Goal: Transaction & Acquisition: Purchase product/service

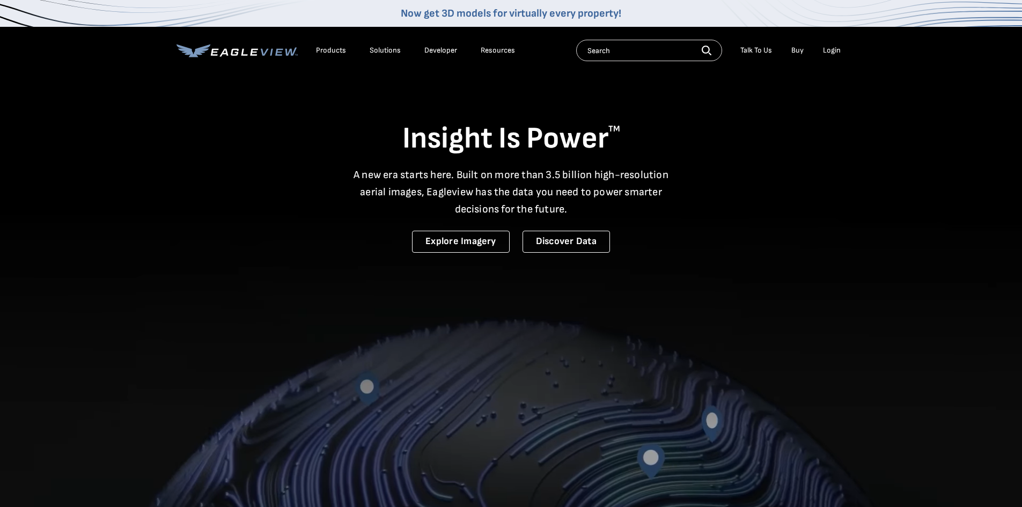
click at [833, 50] on div "Login" at bounding box center [832, 51] width 18 height 10
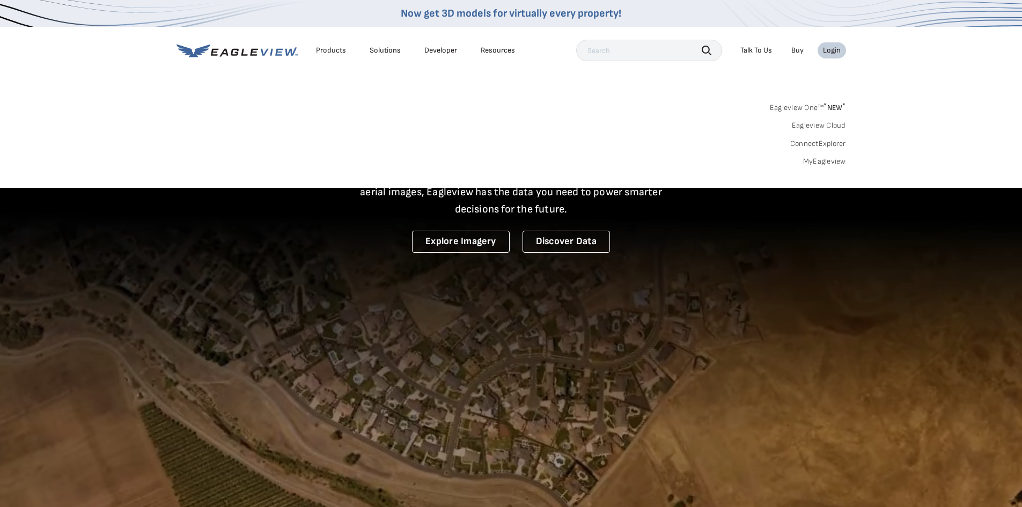
click at [808, 160] on link "MyEagleview" at bounding box center [824, 162] width 43 height 10
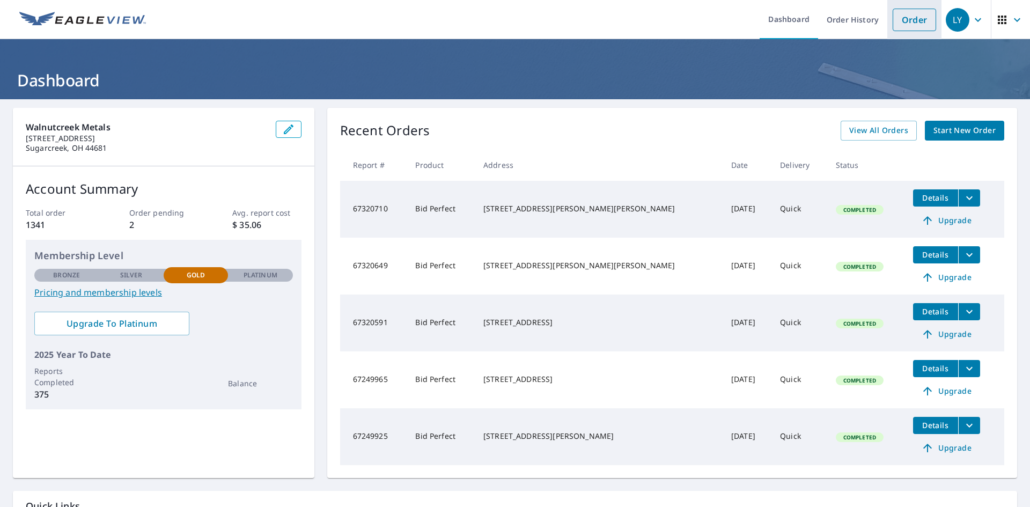
click at [904, 16] on link "Order" at bounding box center [914, 20] width 43 height 23
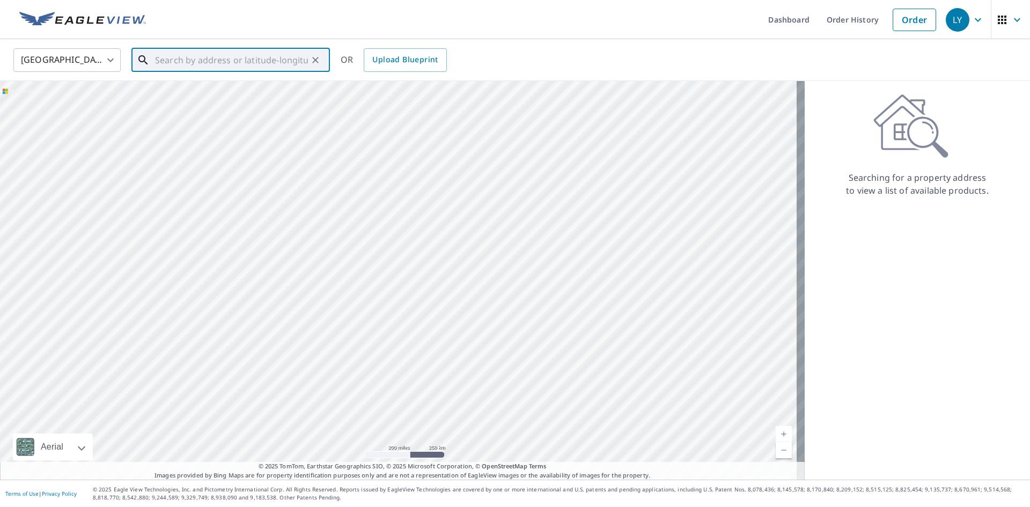
click at [157, 61] on input "text" at bounding box center [231, 60] width 153 height 30
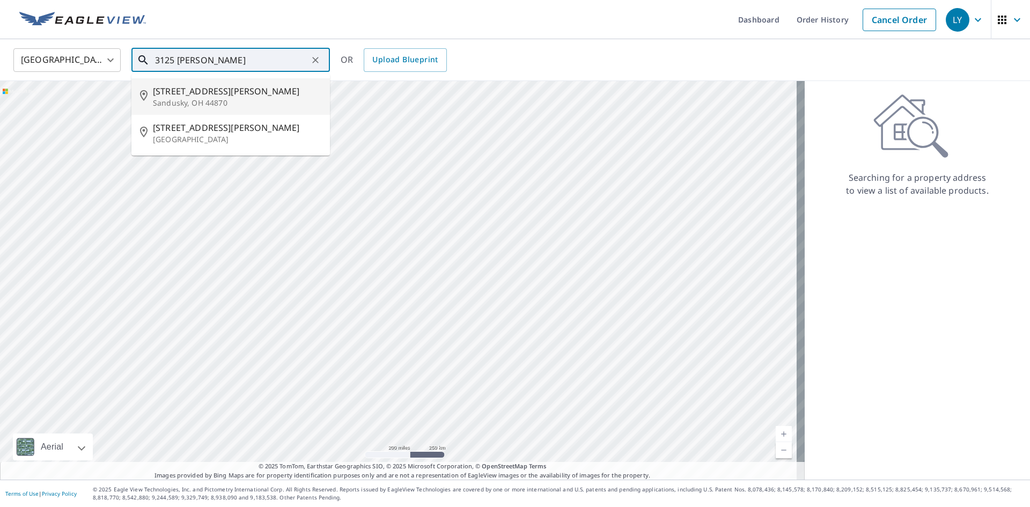
click at [177, 101] on p "Sandusky, OH 44870" at bounding box center [237, 103] width 168 height 11
type input "[STREET_ADDRESS][PERSON_NAME]"
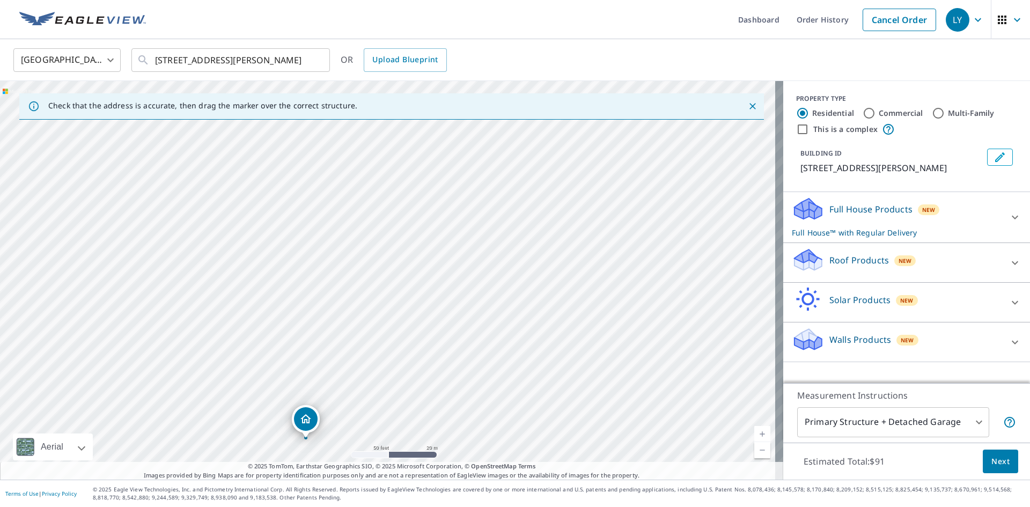
drag, startPoint x: 254, startPoint y: 239, endPoint x: 354, endPoint y: 239, distance: 99.8
click at [342, 244] on div "[STREET_ADDRESS][PERSON_NAME]" at bounding box center [391, 280] width 783 height 399
